Goal: Information Seeking & Learning: Learn about a topic

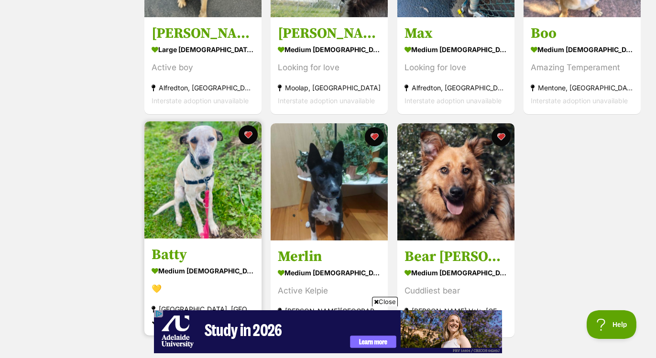
click at [208, 187] on img at bounding box center [202, 179] width 117 height 117
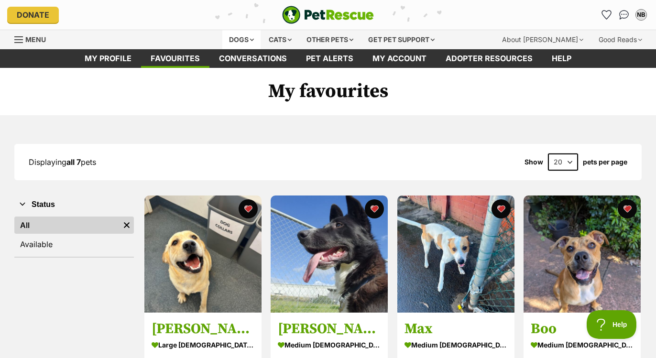
click at [249, 39] on div "Dogs" at bounding box center [241, 39] width 38 height 19
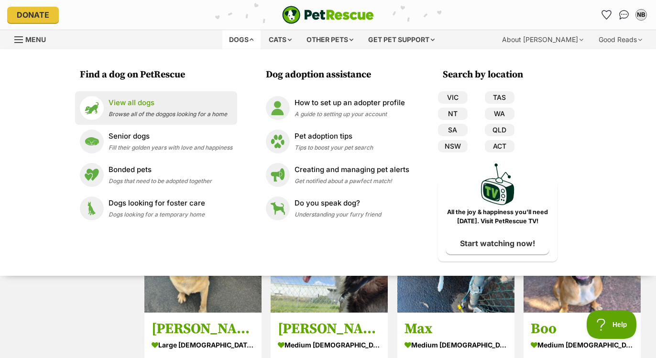
click at [149, 102] on p "View all dogs" at bounding box center [167, 102] width 119 height 11
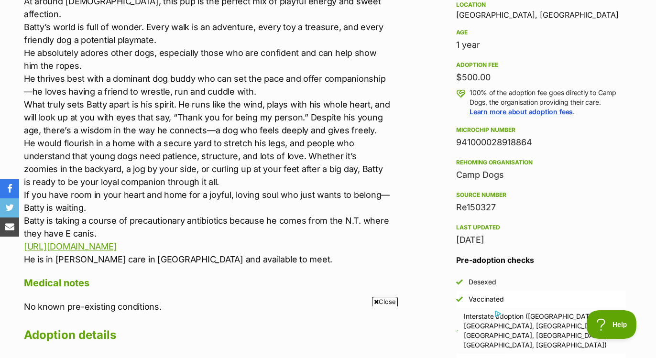
scroll to position [643, 0]
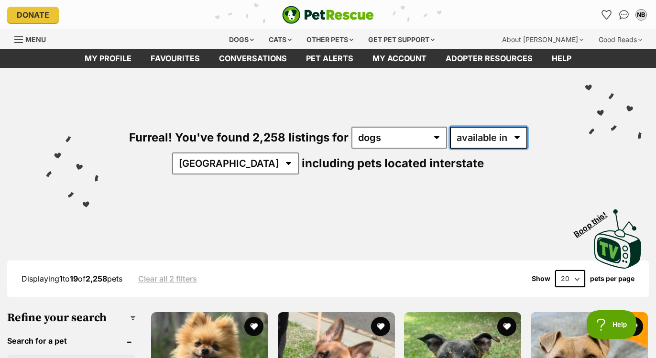
click at [509, 131] on select "available in located in" at bounding box center [488, 138] width 77 height 22
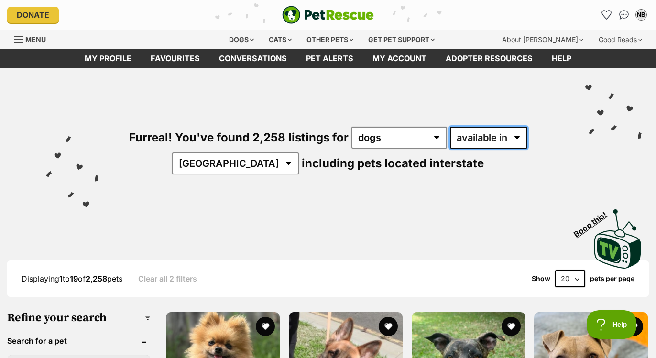
select select "disabled"
click at [450, 127] on select "available in located in" at bounding box center [488, 138] width 77 height 22
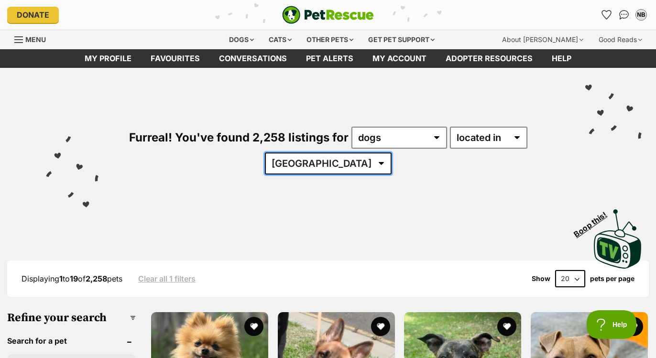
click at [325, 162] on select "Australia ACT NSW NT QLD SA TAS VIC WA" at bounding box center [328, 163] width 127 height 22
select select "VIC"
click at [293, 152] on select "Australia ACT NSW NT QLD SA TAS VIC WA" at bounding box center [328, 163] width 127 height 22
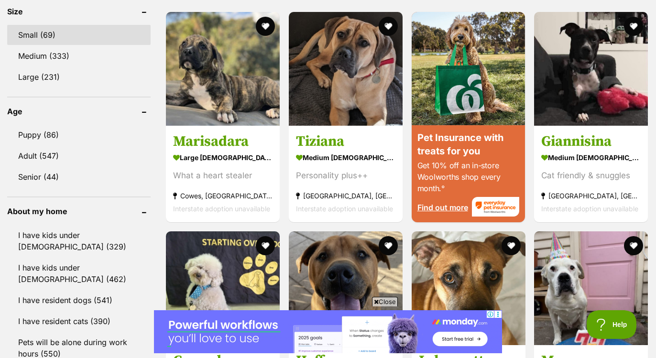
scroll to position [908, 0]
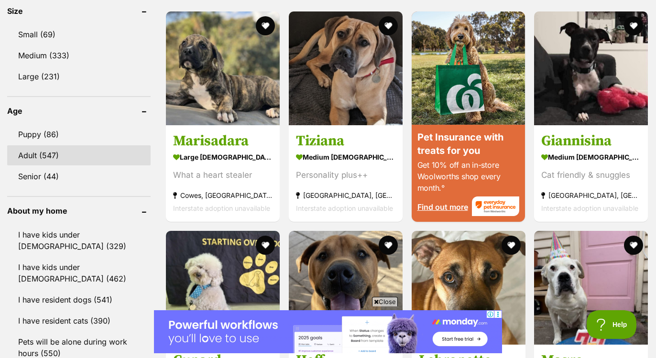
click at [47, 151] on link "Adult (547)" at bounding box center [78, 155] width 143 height 20
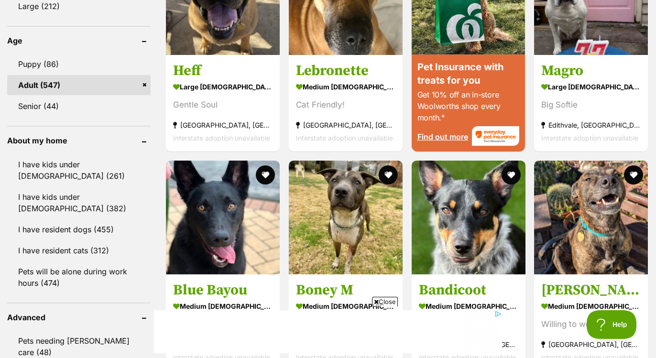
scroll to position [991, 0]
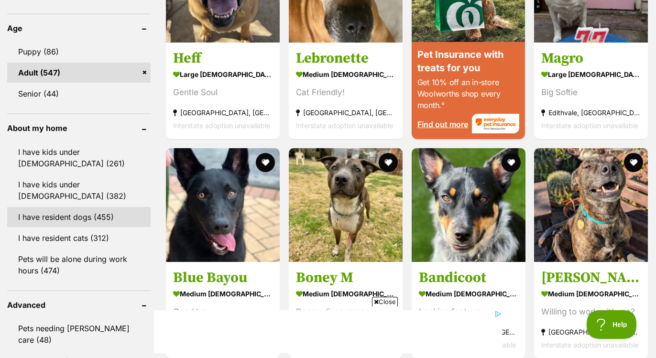
click at [73, 217] on link "I have resident dogs (455)" at bounding box center [78, 217] width 143 height 20
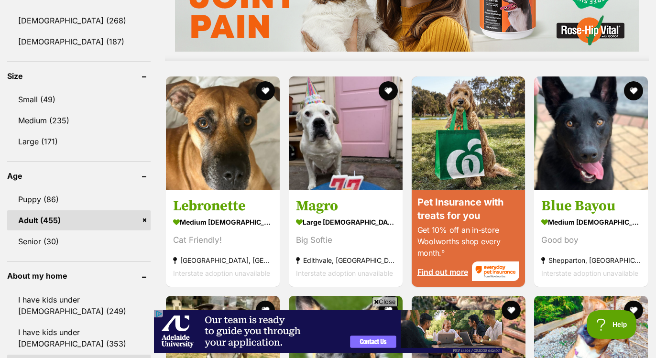
scroll to position [844, 0]
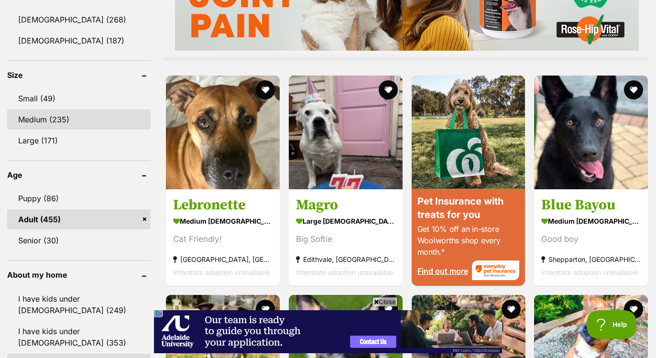
click at [58, 119] on link "Medium (235)" at bounding box center [78, 119] width 143 height 20
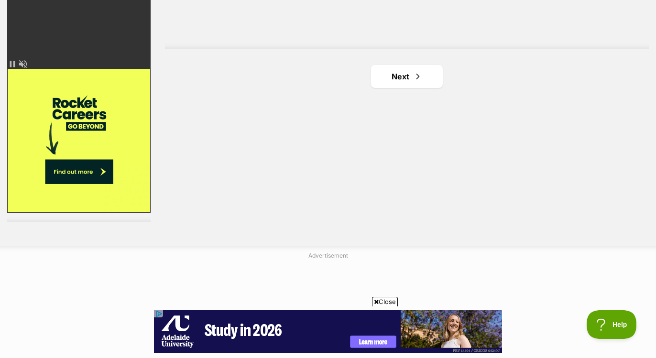
scroll to position [1781, 0]
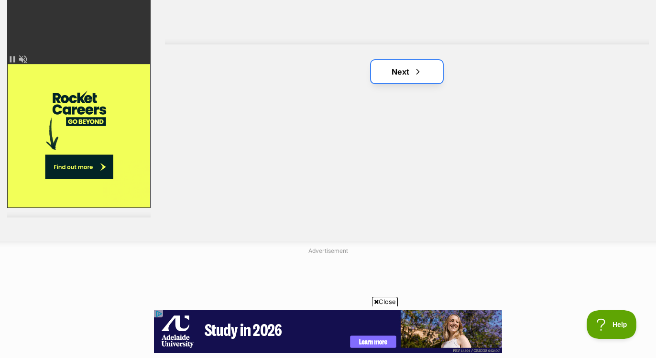
click at [393, 70] on link "Next" at bounding box center [407, 71] width 72 height 23
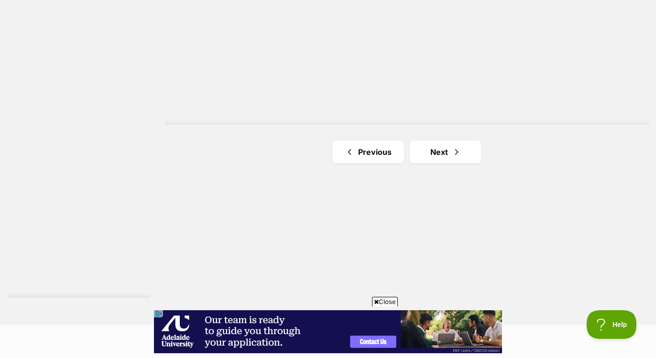
scroll to position [1705, 0]
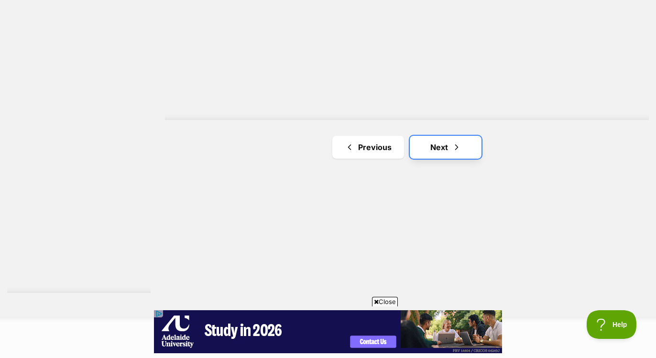
click at [441, 149] on link "Next" at bounding box center [446, 147] width 72 height 23
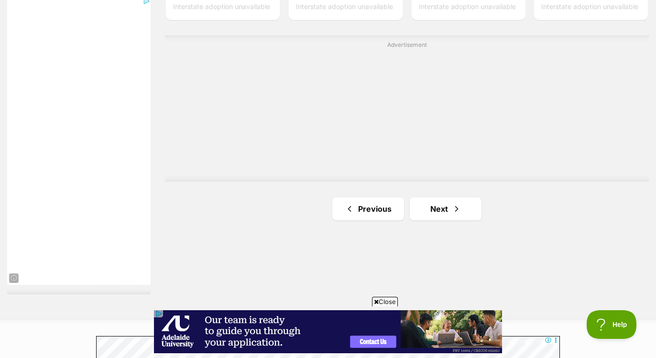
scroll to position [1705, 0]
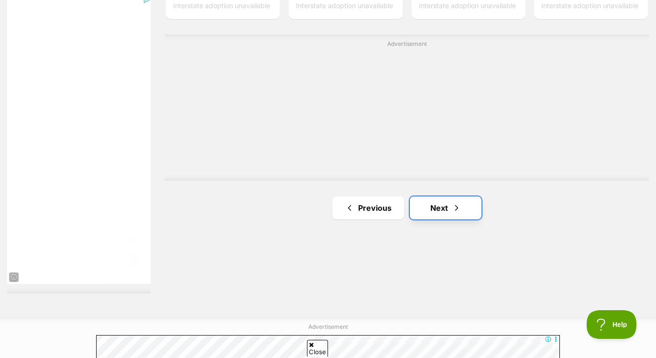
click at [452, 206] on span "Next page" at bounding box center [457, 207] width 10 height 11
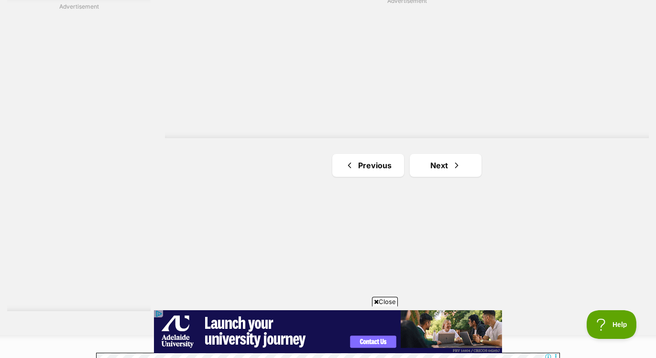
scroll to position [1712, 0]
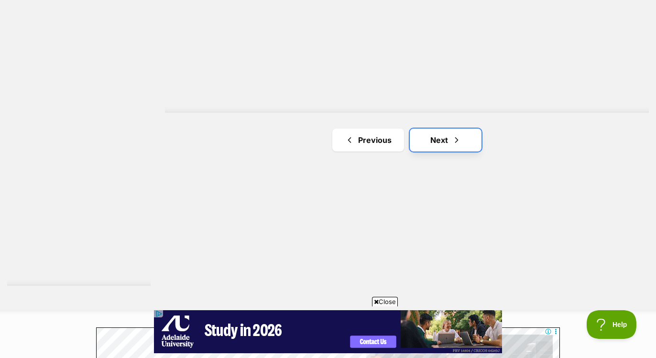
click at [443, 140] on link "Next" at bounding box center [446, 140] width 72 height 23
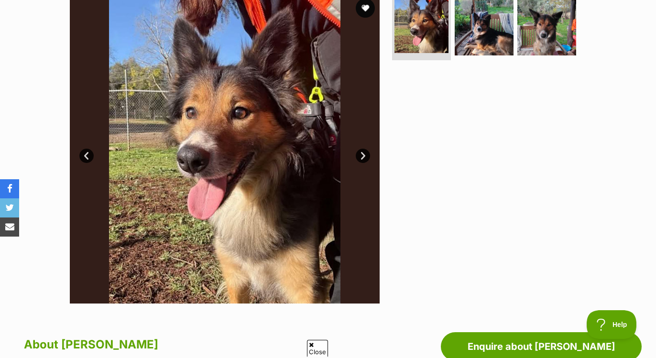
click at [365, 153] on link "Next" at bounding box center [363, 156] width 14 height 14
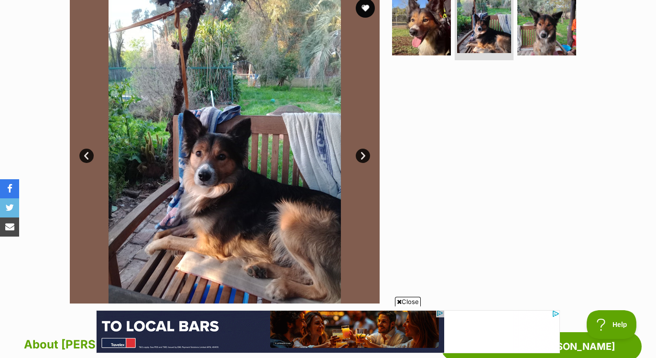
click at [364, 153] on link "Next" at bounding box center [363, 156] width 14 height 14
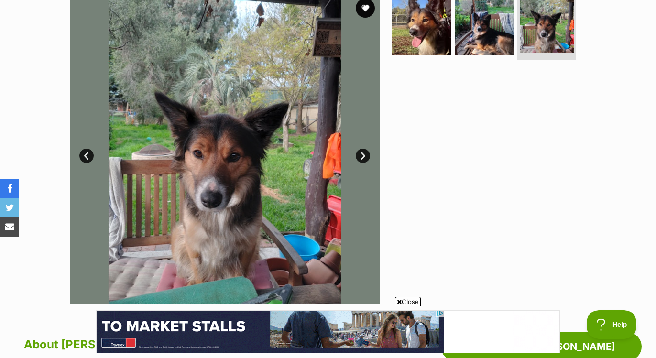
click at [364, 153] on link "Next" at bounding box center [363, 156] width 14 height 14
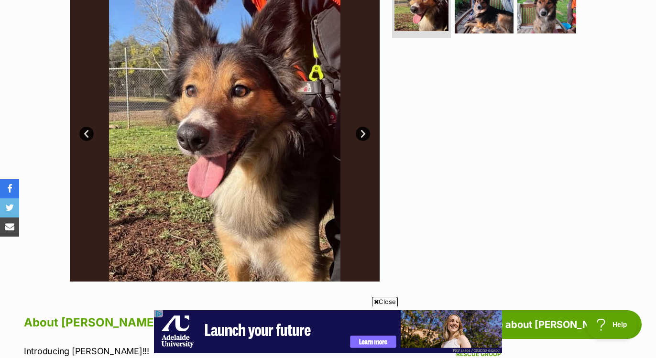
scroll to position [197, 0]
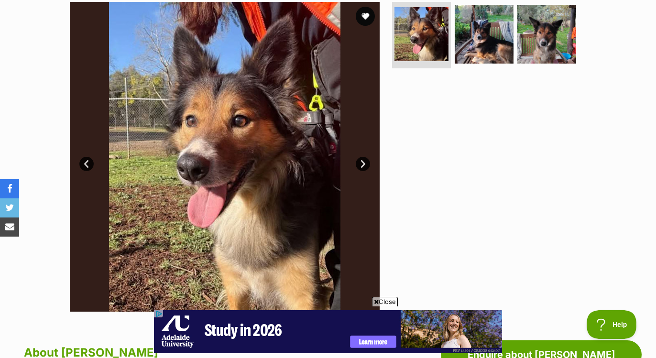
click at [365, 161] on link "Next" at bounding box center [363, 164] width 14 height 14
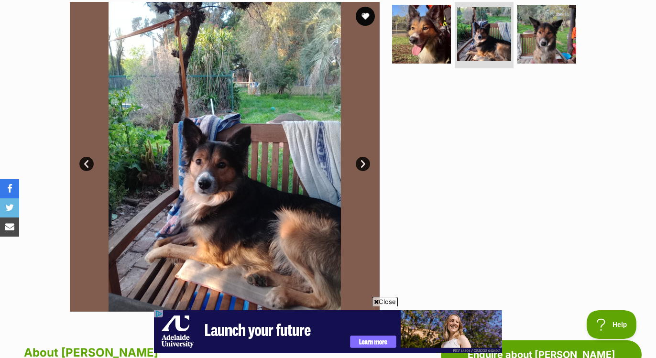
click at [365, 161] on link "Next" at bounding box center [363, 164] width 14 height 14
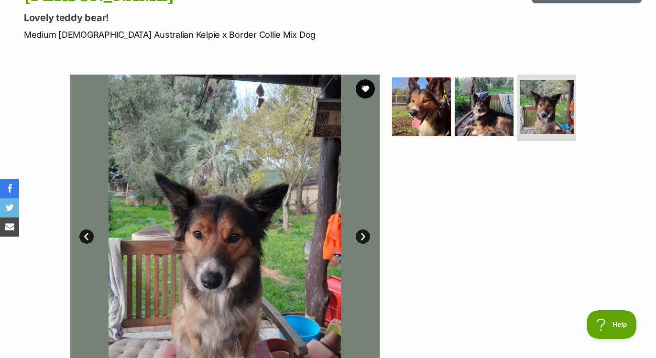
scroll to position [0, 0]
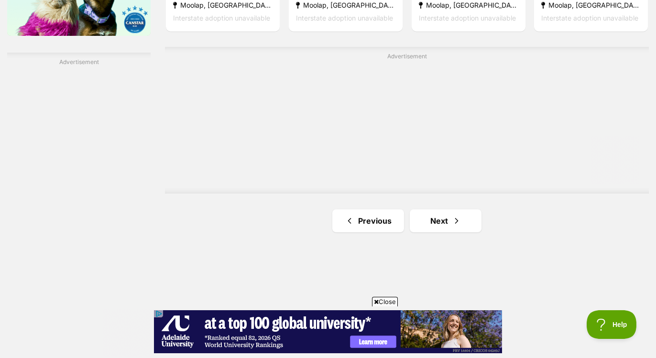
scroll to position [1633, 0]
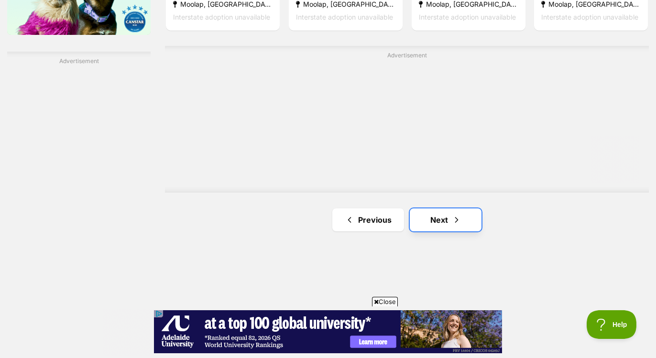
click at [446, 213] on link "Next" at bounding box center [446, 219] width 72 height 23
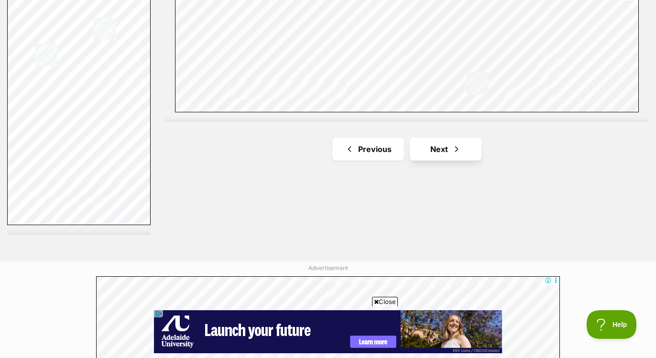
scroll to position [1766, 0]
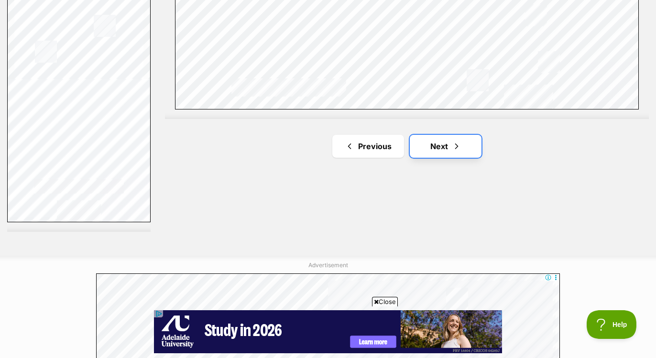
click at [442, 140] on link "Next" at bounding box center [446, 146] width 72 height 23
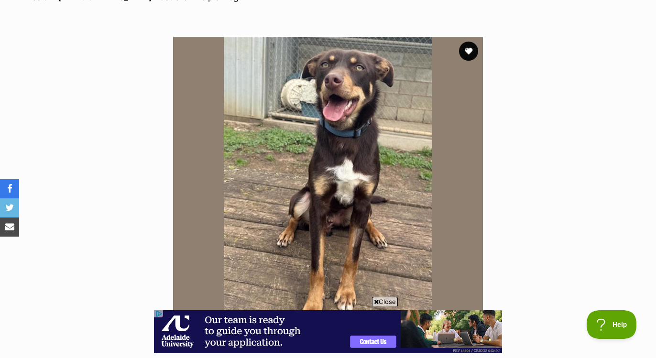
scroll to position [146, 0]
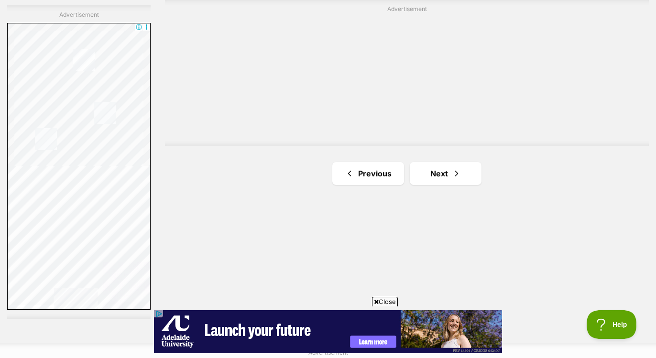
scroll to position [1687, 0]
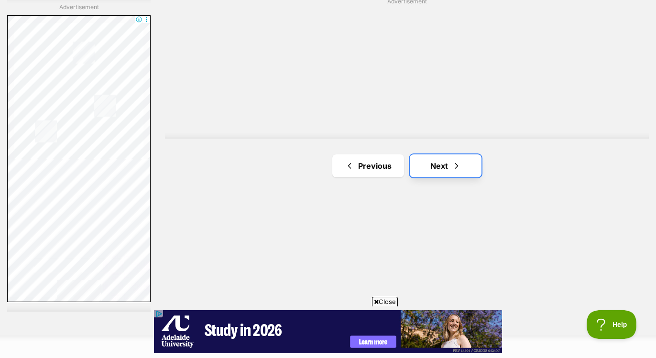
click at [454, 162] on span "Next page" at bounding box center [457, 165] width 10 height 11
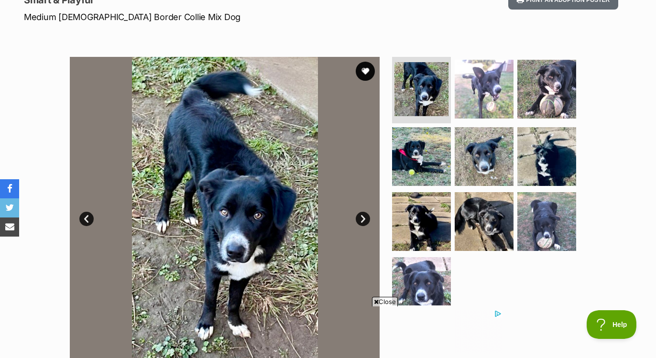
click at [364, 215] on link "Next" at bounding box center [363, 219] width 14 height 14
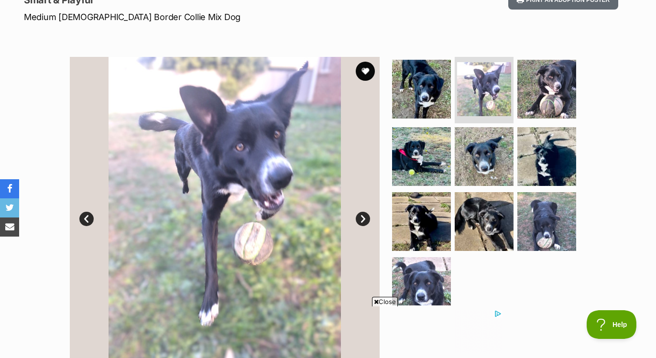
click at [364, 215] on link "Next" at bounding box center [363, 219] width 14 height 14
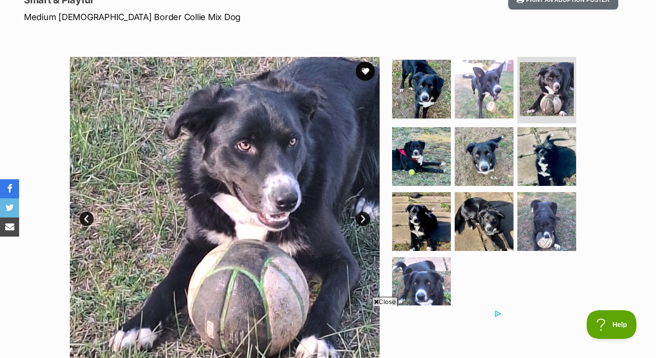
click at [364, 215] on link "Next" at bounding box center [363, 219] width 14 height 14
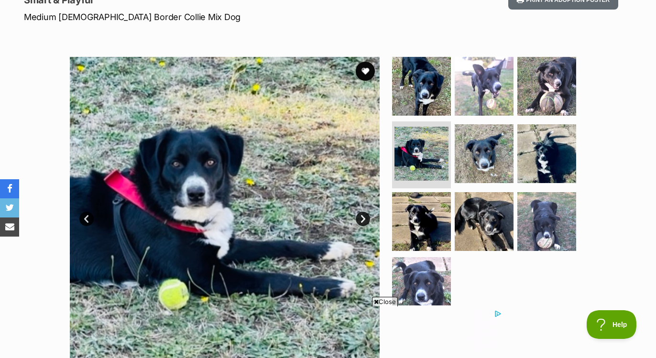
click at [364, 215] on link "Next" at bounding box center [363, 219] width 14 height 14
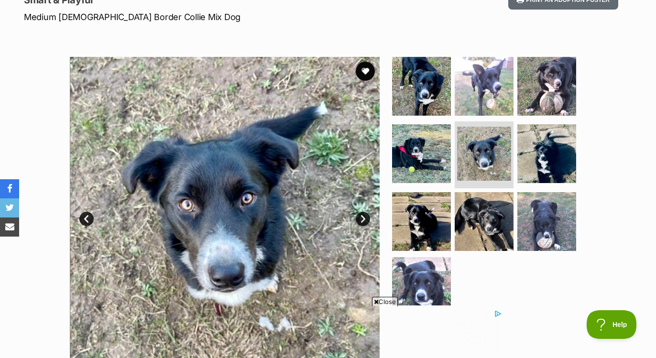
click at [363, 215] on link "Next" at bounding box center [363, 219] width 14 height 14
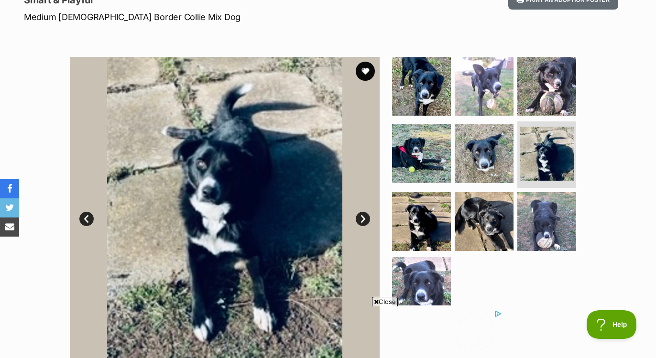
click at [364, 216] on link "Next" at bounding box center [363, 219] width 14 height 14
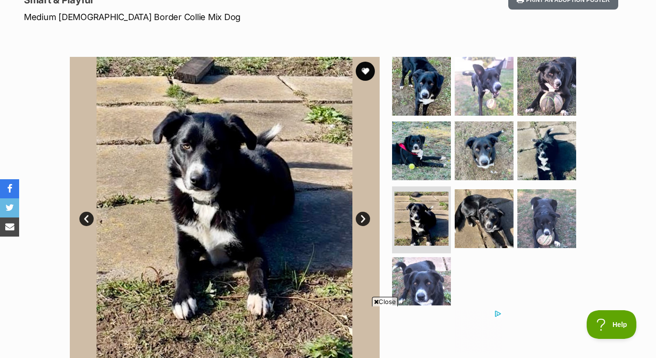
click at [364, 216] on link "Next" at bounding box center [363, 219] width 14 height 14
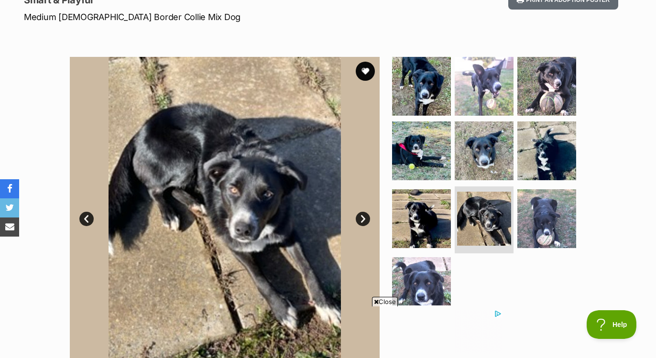
click at [364, 216] on link "Next" at bounding box center [363, 219] width 14 height 14
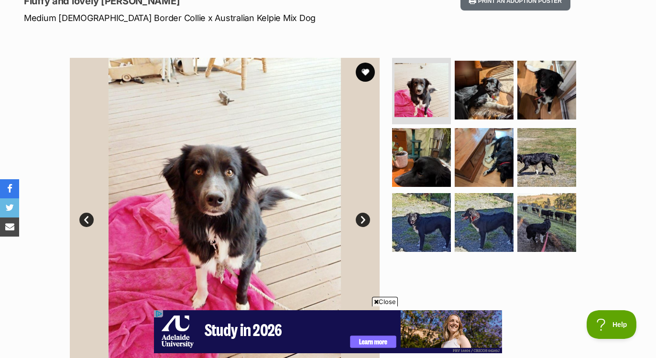
scroll to position [140, 0]
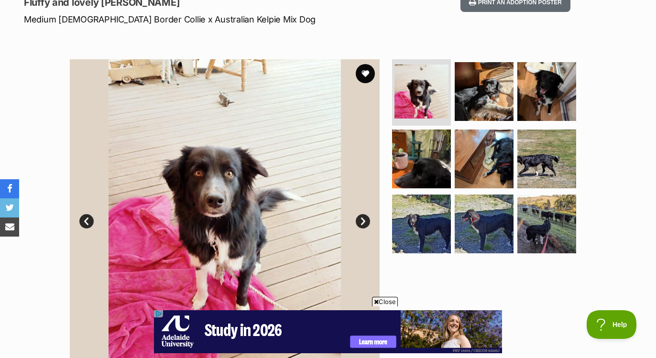
click at [360, 221] on link "Next" at bounding box center [363, 221] width 14 height 14
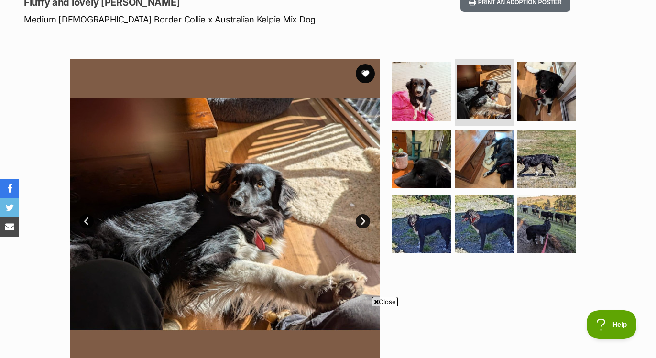
scroll to position [0, 0]
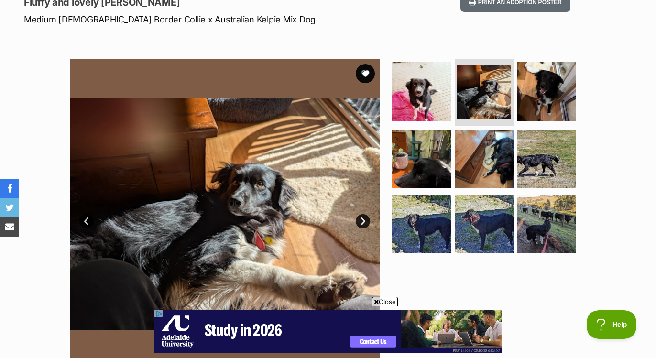
click at [360, 221] on link "Next" at bounding box center [363, 221] width 14 height 14
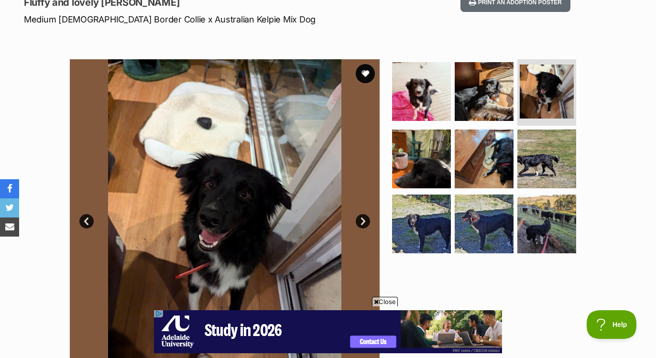
click at [360, 221] on link "Next" at bounding box center [363, 221] width 14 height 14
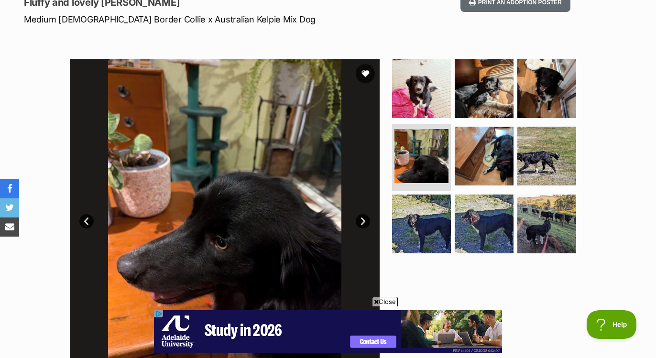
click at [360, 221] on link "Next" at bounding box center [363, 221] width 14 height 14
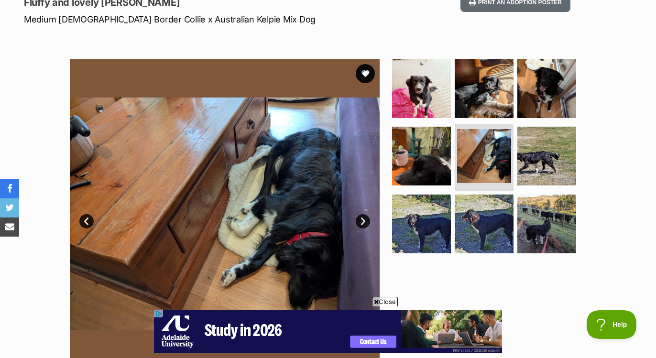
click at [360, 221] on link "Next" at bounding box center [363, 221] width 14 height 14
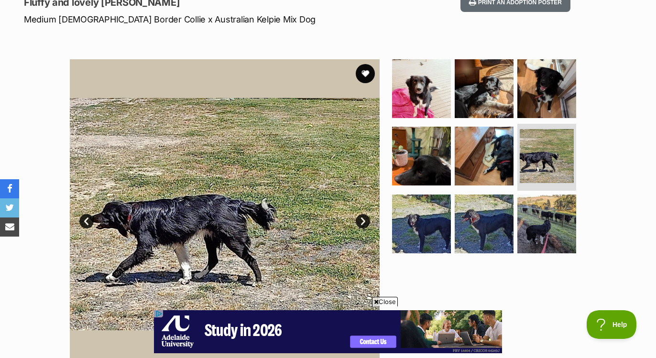
click at [360, 221] on link "Next" at bounding box center [363, 221] width 14 height 14
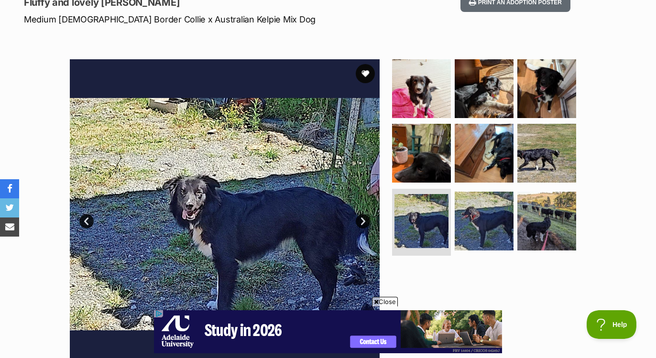
click at [360, 221] on link "Next" at bounding box center [363, 221] width 14 height 14
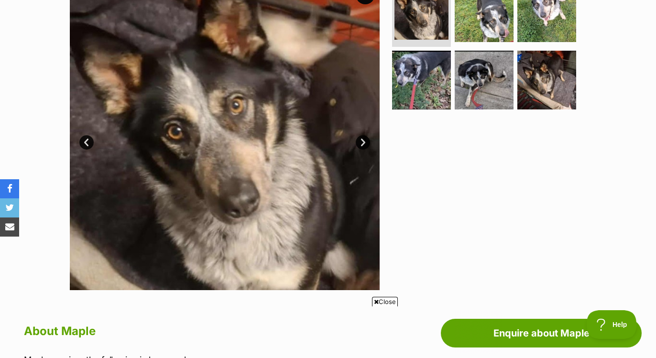
scroll to position [219, 0]
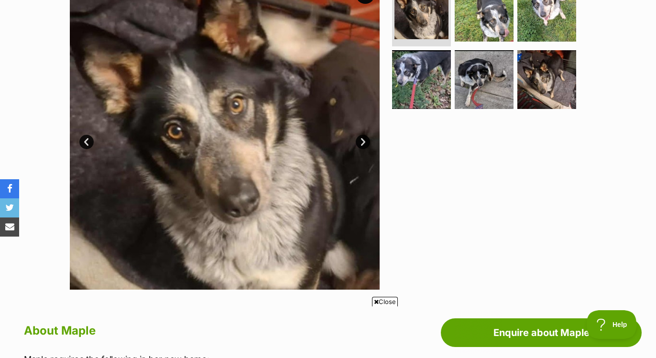
click at [361, 141] on link "Next" at bounding box center [363, 142] width 14 height 14
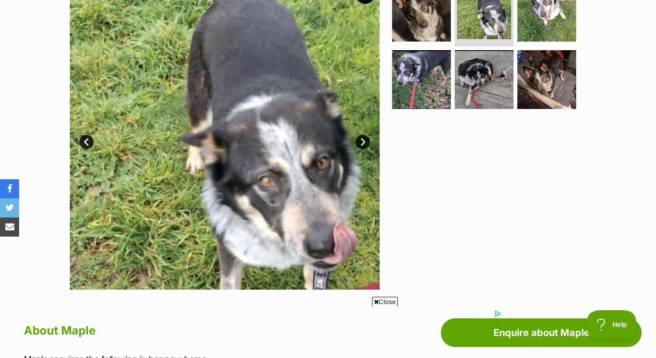
click at [361, 141] on link "Next" at bounding box center [363, 142] width 14 height 14
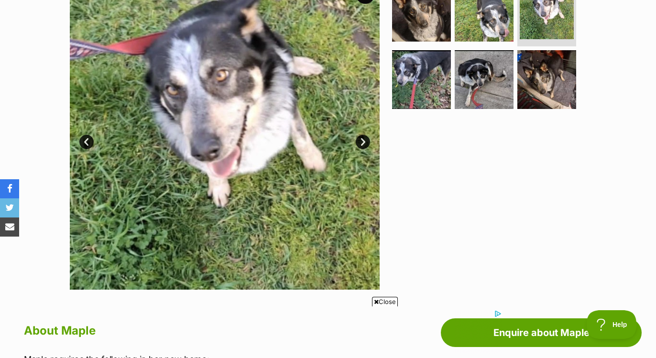
click at [361, 141] on link "Next" at bounding box center [363, 142] width 14 height 14
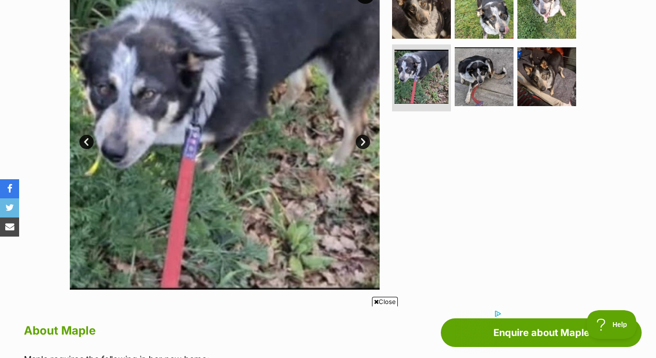
click at [361, 141] on link "Next" at bounding box center [363, 142] width 14 height 14
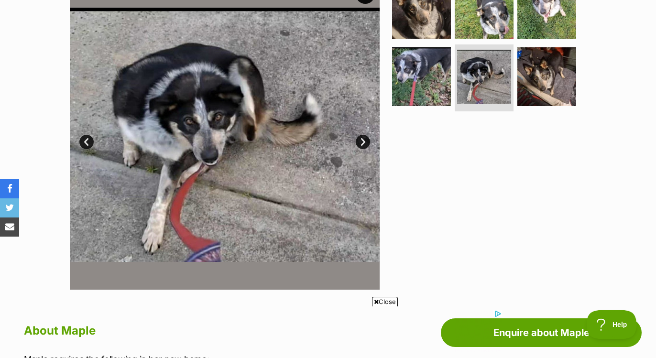
click at [361, 141] on link "Next" at bounding box center [363, 142] width 14 height 14
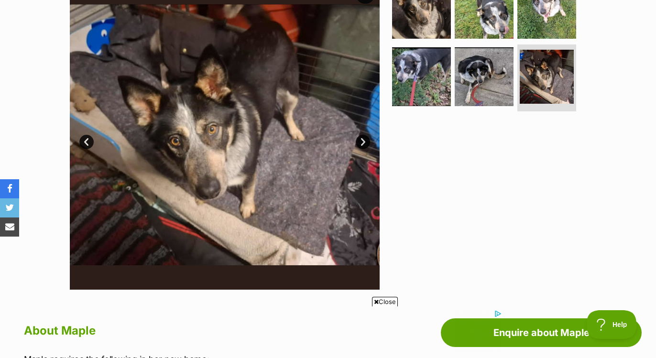
click at [361, 141] on link "Next" at bounding box center [363, 142] width 14 height 14
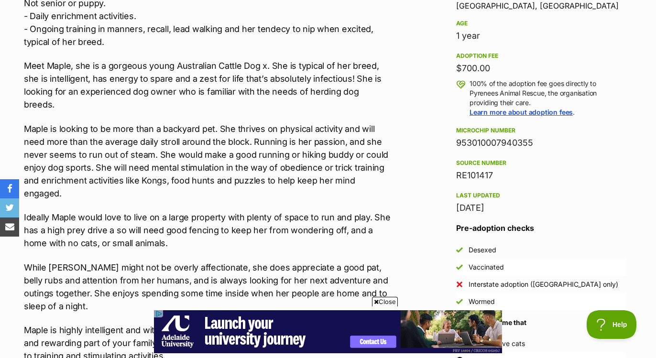
scroll to position [657, 0]
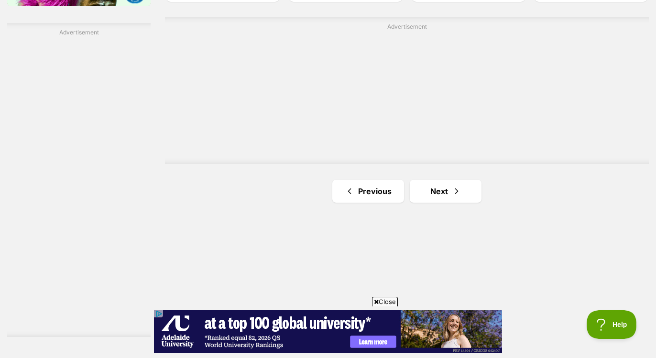
scroll to position [1672, 0]
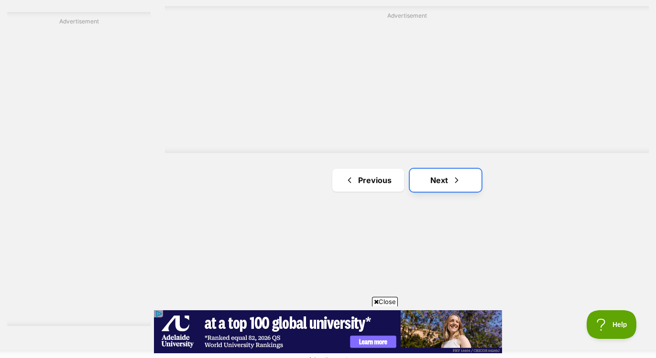
click at [446, 178] on link "Next" at bounding box center [446, 180] width 72 height 23
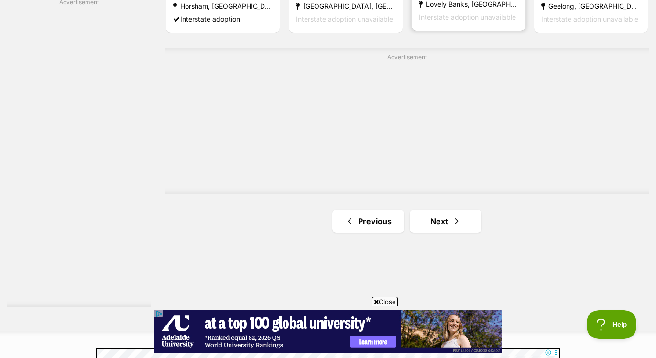
scroll to position [1694, 0]
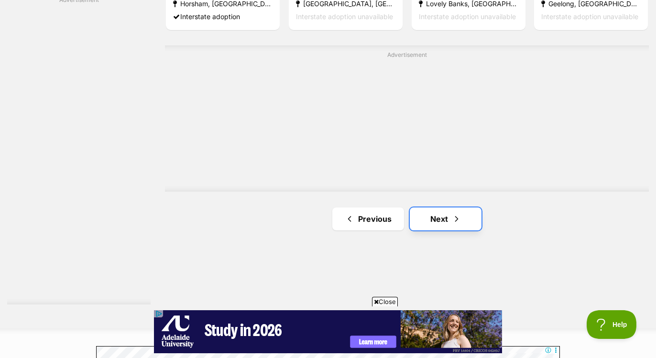
click at [435, 222] on link "Next" at bounding box center [446, 218] width 72 height 23
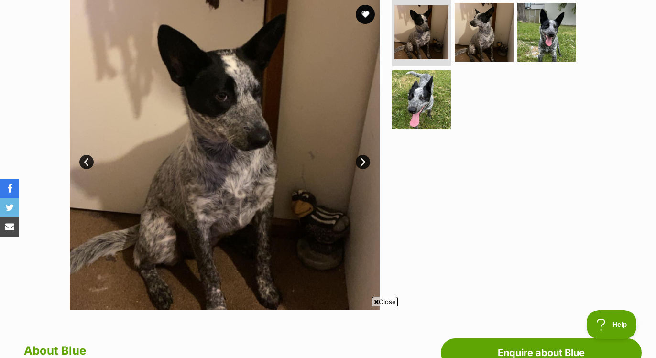
scroll to position [197, 0]
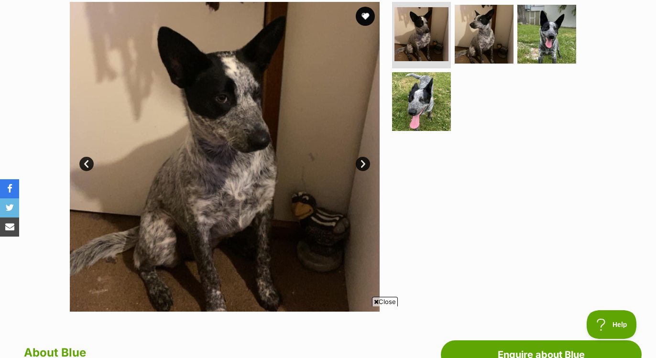
click at [360, 164] on link "Next" at bounding box center [363, 164] width 14 height 14
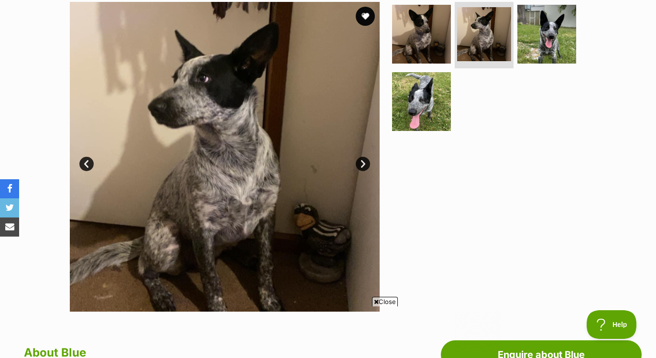
scroll to position [0, 0]
click at [360, 164] on link "Next" at bounding box center [363, 164] width 14 height 14
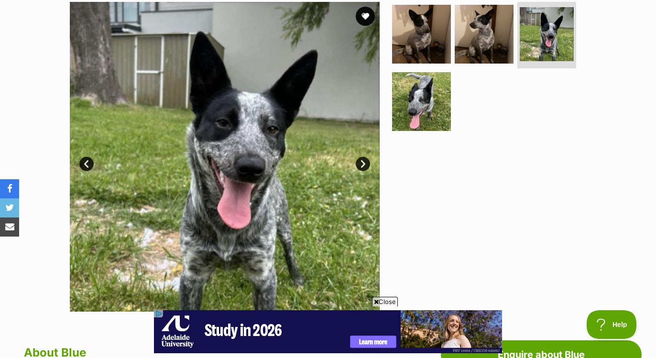
click at [360, 164] on link "Next" at bounding box center [363, 164] width 14 height 14
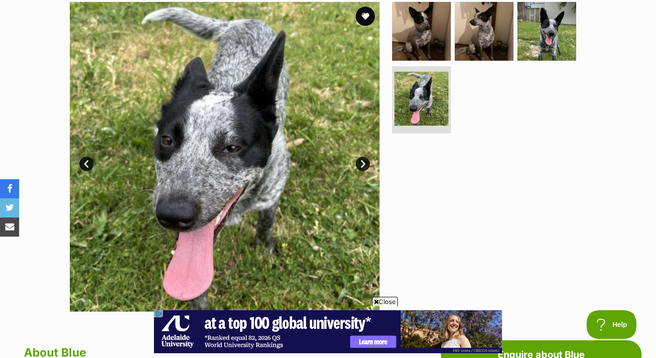
click at [360, 164] on link "Next" at bounding box center [363, 164] width 14 height 14
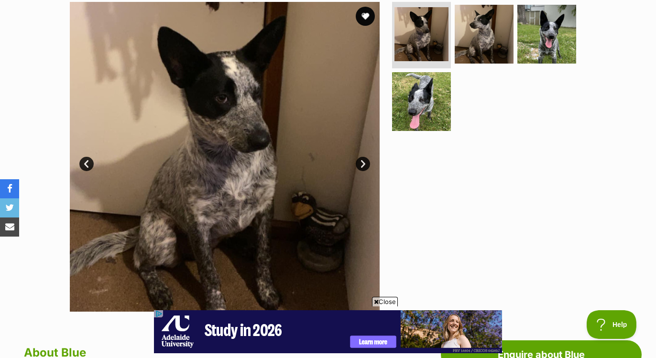
click at [360, 164] on link "Next" at bounding box center [363, 164] width 14 height 14
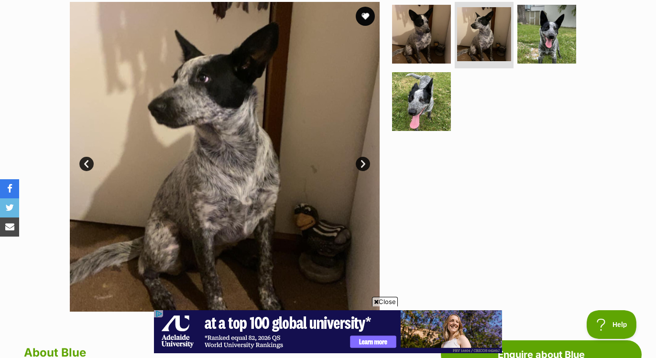
click at [360, 164] on link "Next" at bounding box center [363, 164] width 14 height 14
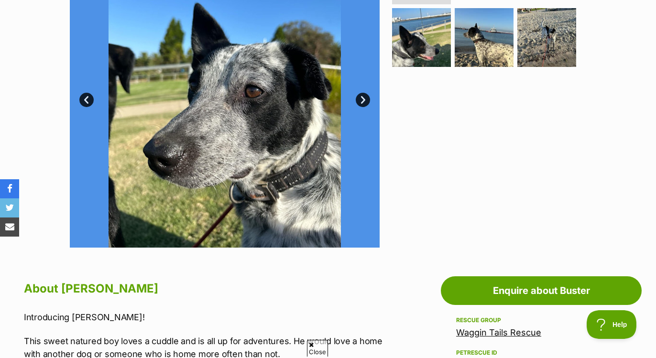
scroll to position [262, 0]
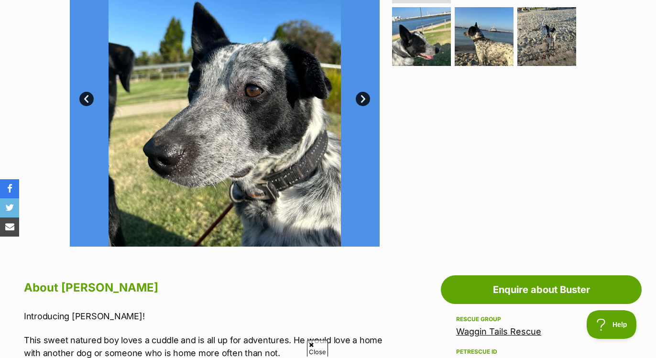
click at [362, 99] on link "Next" at bounding box center [363, 99] width 14 height 14
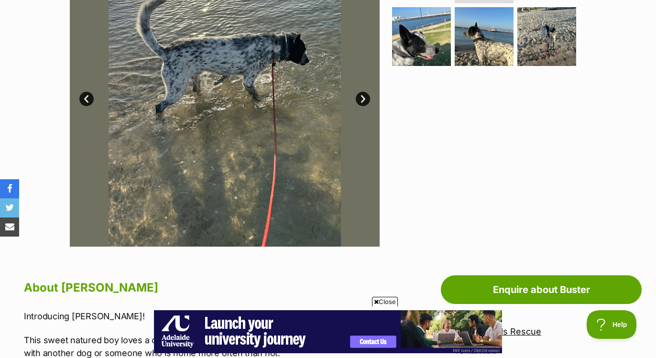
scroll to position [0, 0]
click at [362, 98] on link "Next" at bounding box center [363, 99] width 14 height 14
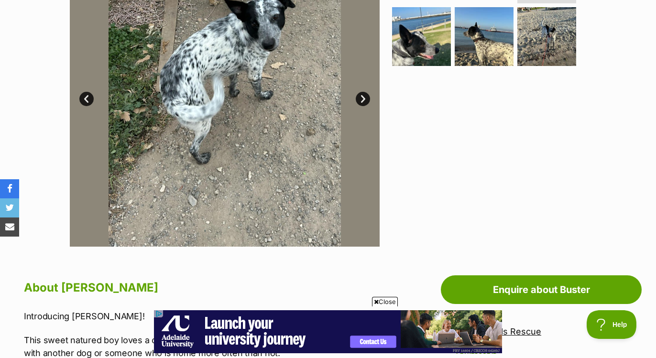
click at [362, 98] on link "Next" at bounding box center [363, 99] width 14 height 14
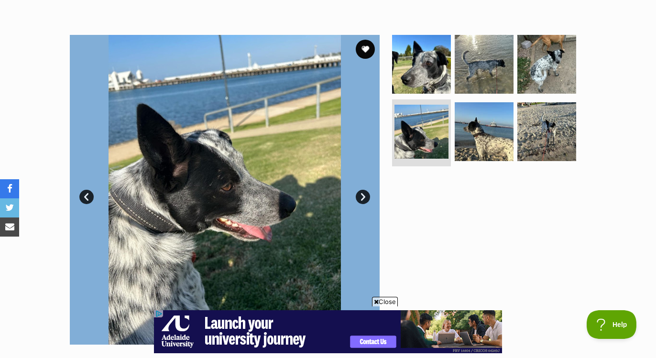
scroll to position [152, 0]
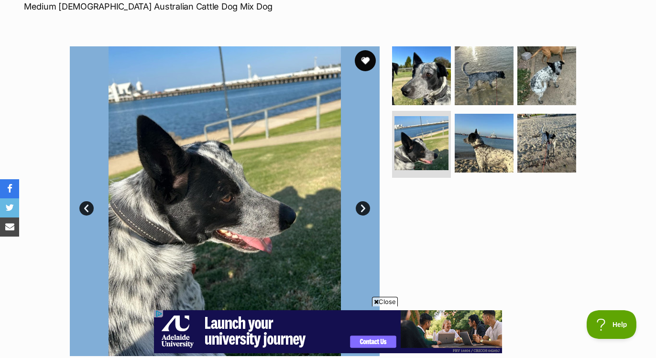
click at [365, 60] on button "favourite" at bounding box center [365, 60] width 21 height 21
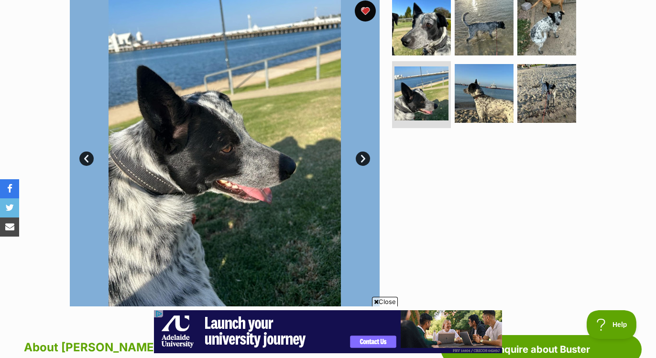
scroll to position [238, 0]
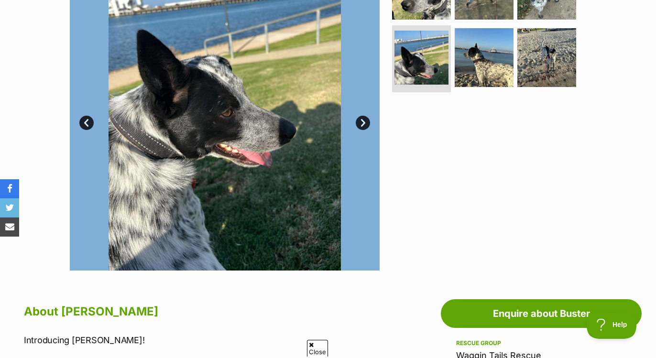
click at [362, 125] on link "Next" at bounding box center [363, 123] width 14 height 14
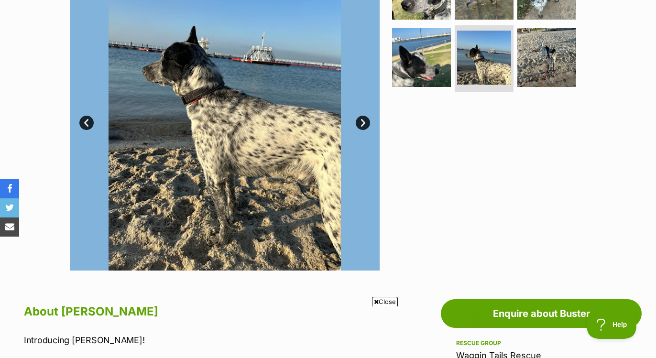
scroll to position [0, 0]
click at [362, 124] on link "Next" at bounding box center [363, 123] width 14 height 14
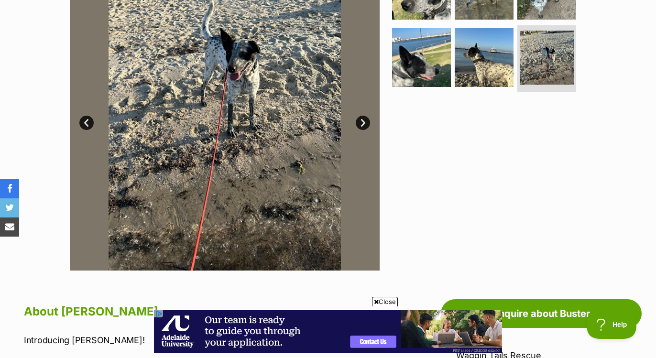
click at [362, 124] on link "Next" at bounding box center [363, 123] width 14 height 14
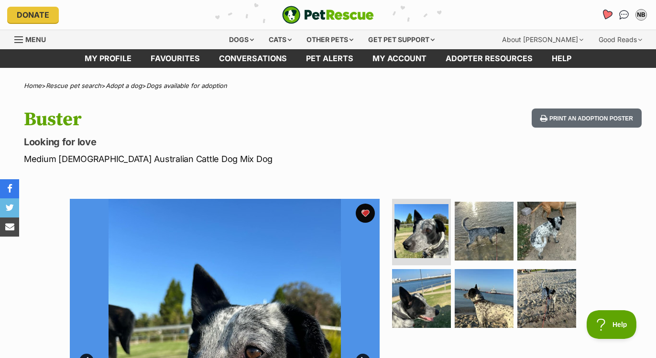
click at [605, 11] on icon "Favourites" at bounding box center [606, 14] width 11 height 11
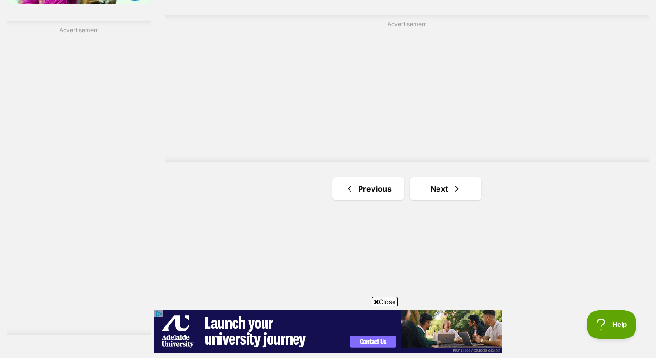
scroll to position [1668, 0]
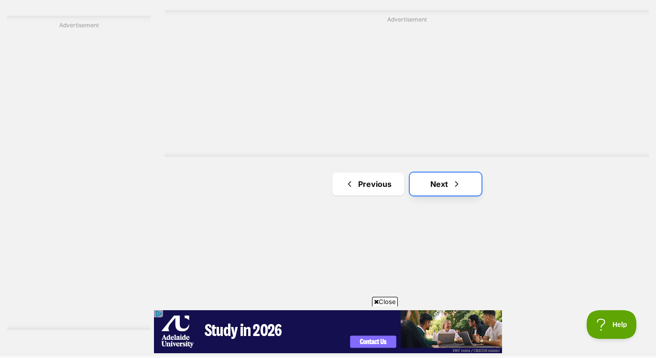
click at [440, 180] on link "Next" at bounding box center [446, 184] width 72 height 23
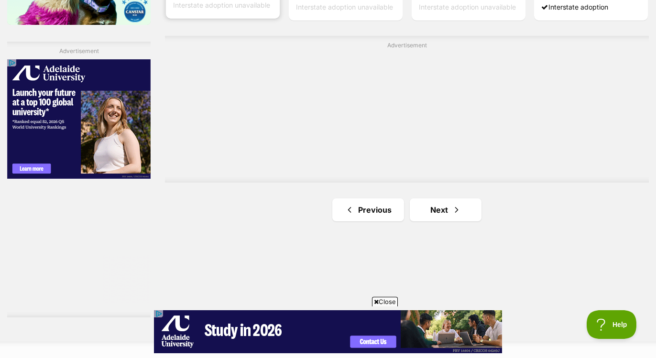
scroll to position [1669, 0]
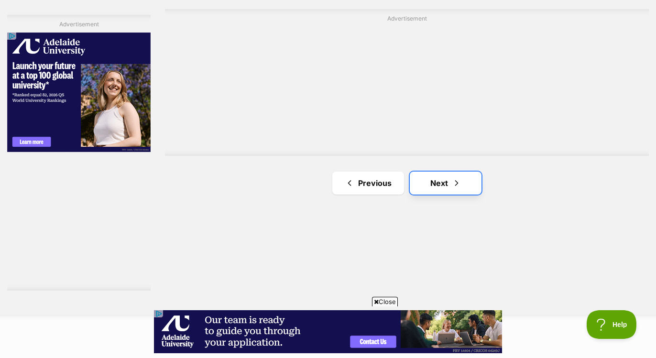
click at [448, 178] on link "Next" at bounding box center [446, 183] width 72 height 23
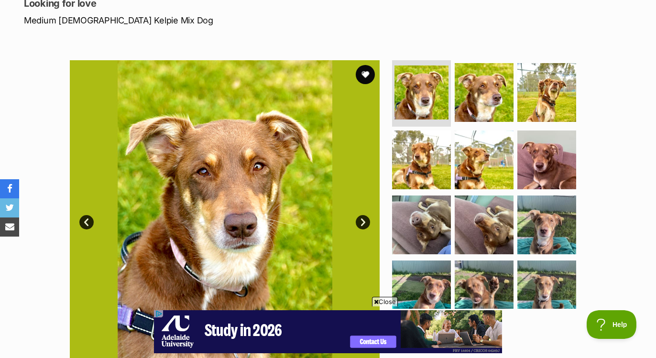
click at [361, 218] on link "Next" at bounding box center [363, 222] width 14 height 14
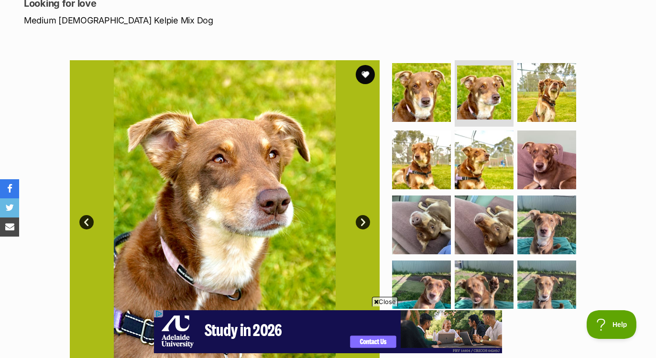
click at [361, 218] on link "Next" at bounding box center [363, 222] width 14 height 14
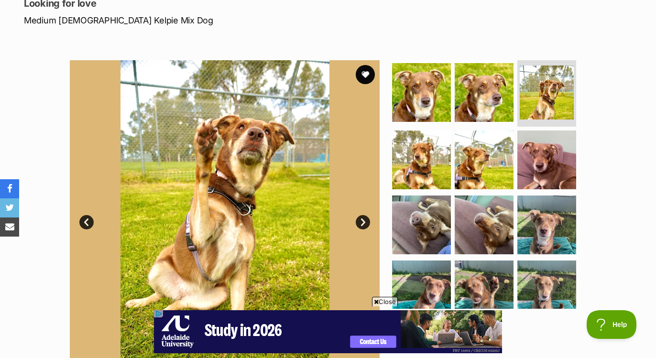
click at [361, 219] on link "Next" at bounding box center [363, 222] width 14 height 14
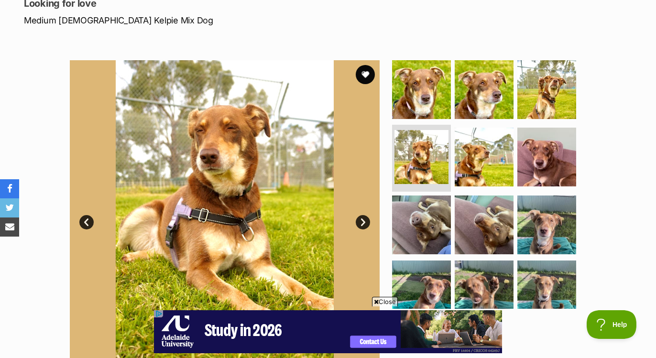
click at [361, 219] on link "Next" at bounding box center [363, 222] width 14 height 14
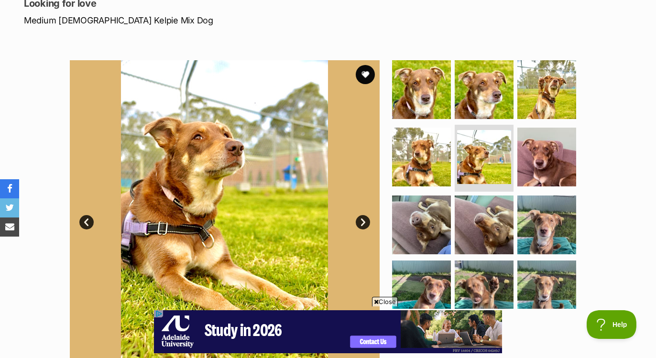
click at [361, 219] on link "Next" at bounding box center [363, 222] width 14 height 14
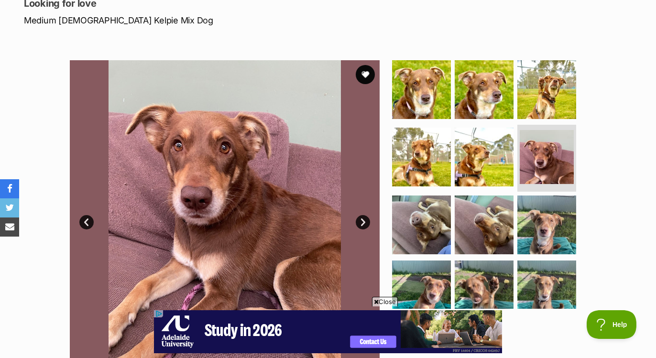
click at [361, 219] on link "Next" at bounding box center [363, 222] width 14 height 14
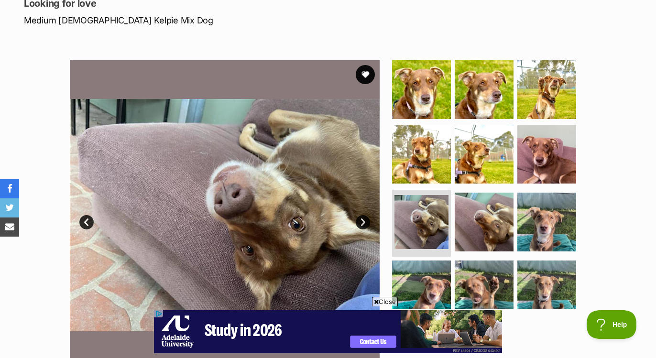
click at [361, 219] on link "Next" at bounding box center [363, 222] width 14 height 14
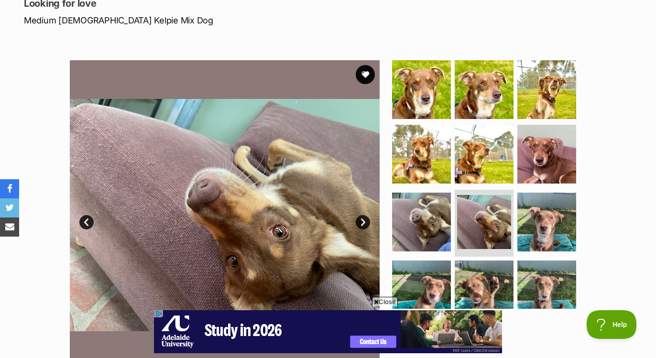
click at [361, 220] on link "Next" at bounding box center [363, 222] width 14 height 14
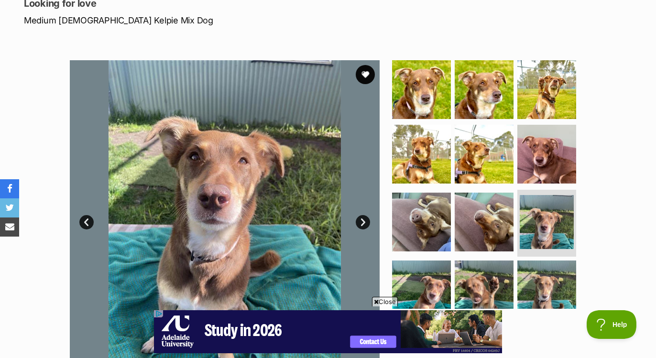
click at [361, 220] on link "Next" at bounding box center [363, 222] width 14 height 14
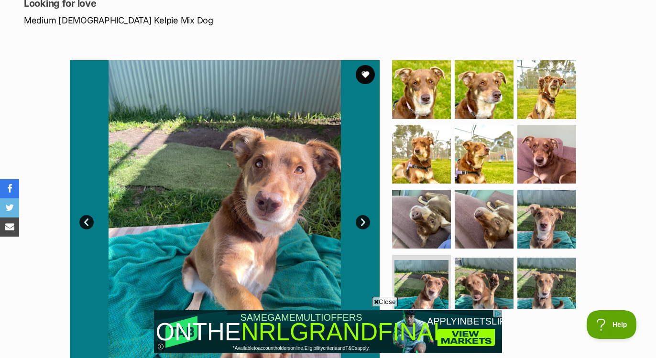
click at [361, 220] on link "Next" at bounding box center [363, 222] width 14 height 14
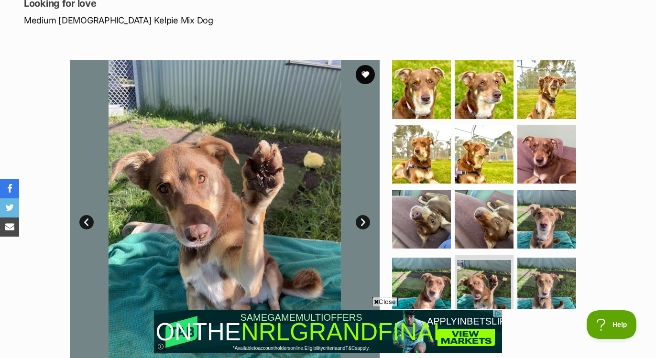
click at [361, 220] on link "Next" at bounding box center [363, 222] width 14 height 14
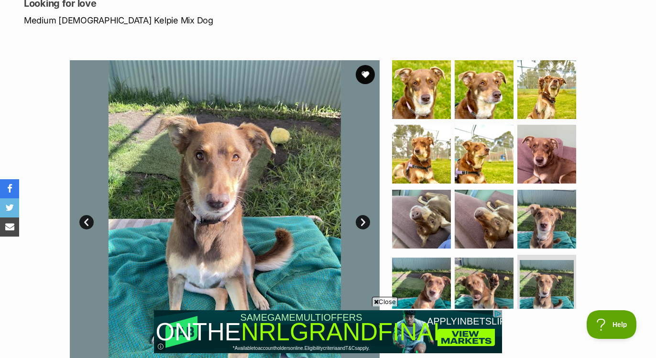
click at [361, 220] on link "Next" at bounding box center [363, 222] width 14 height 14
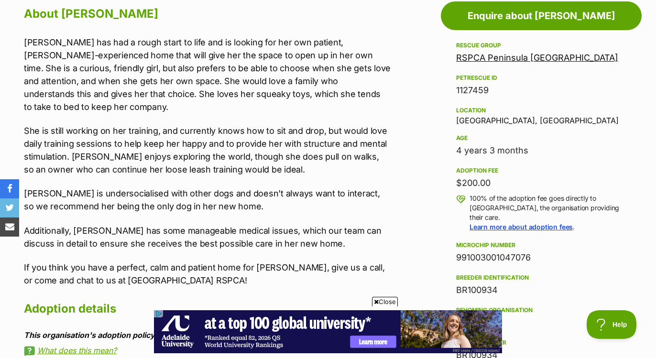
scroll to position [537, 0]
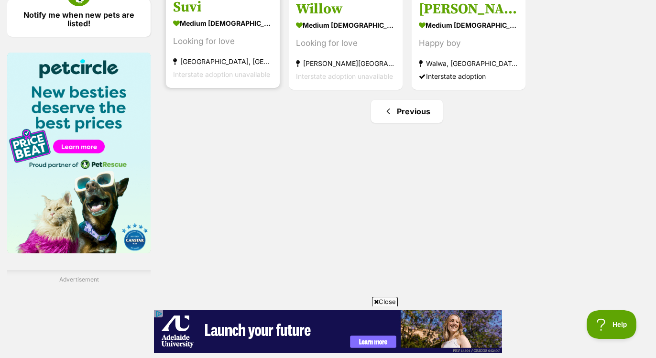
scroll to position [1415, 0]
